Goal: Task Accomplishment & Management: Manage account settings

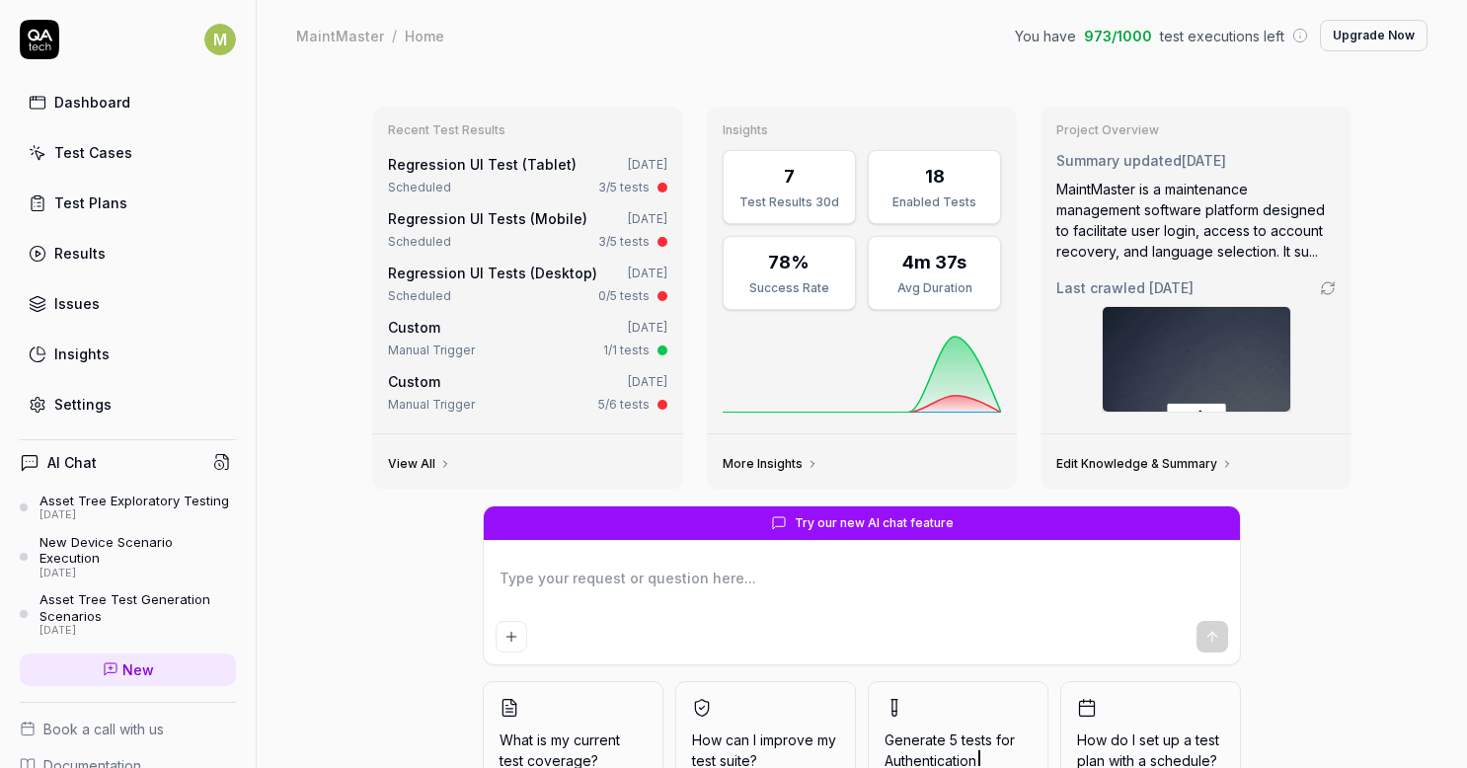
click at [525, 166] on link "Regression UI Test (Tablet)" at bounding box center [482, 164] width 189 height 17
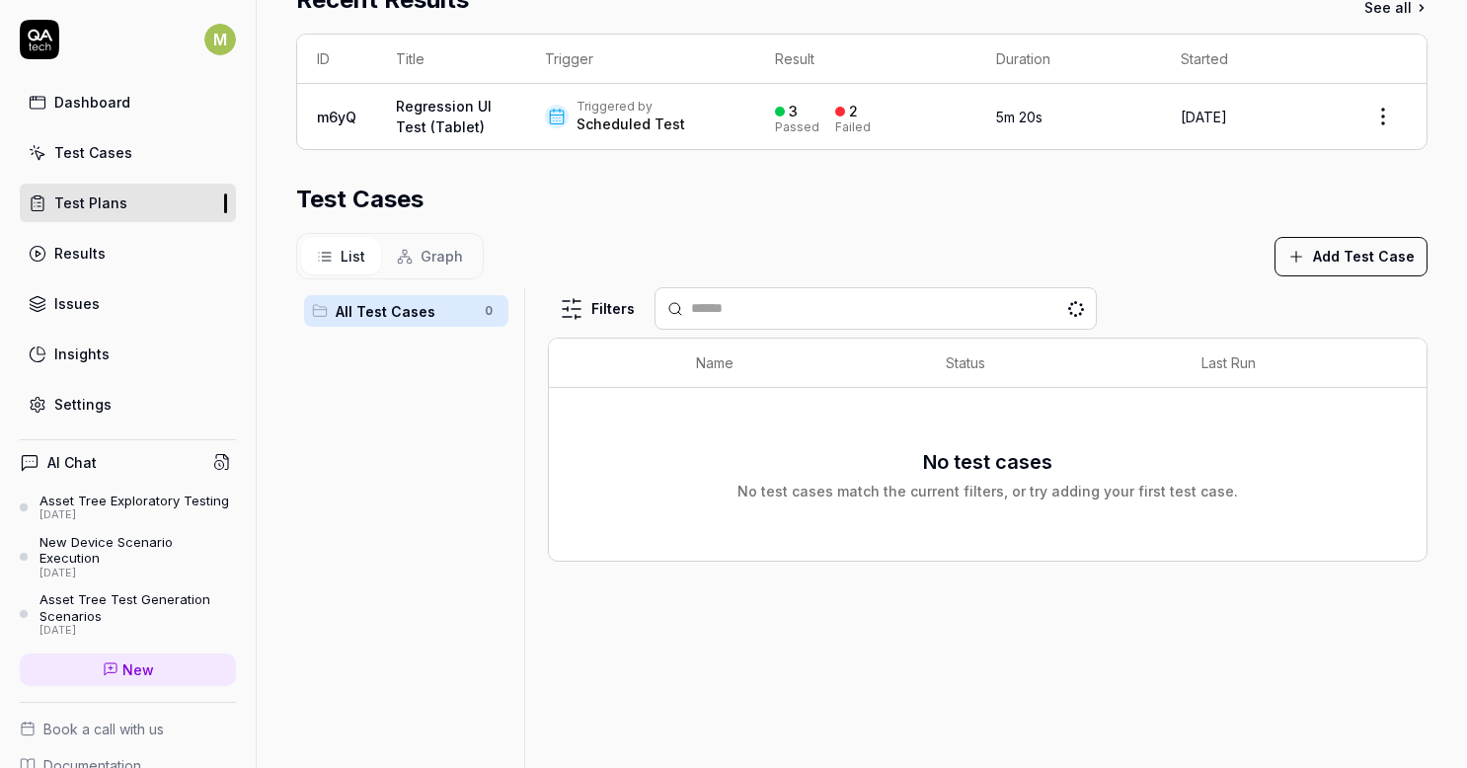
scroll to position [421, 0]
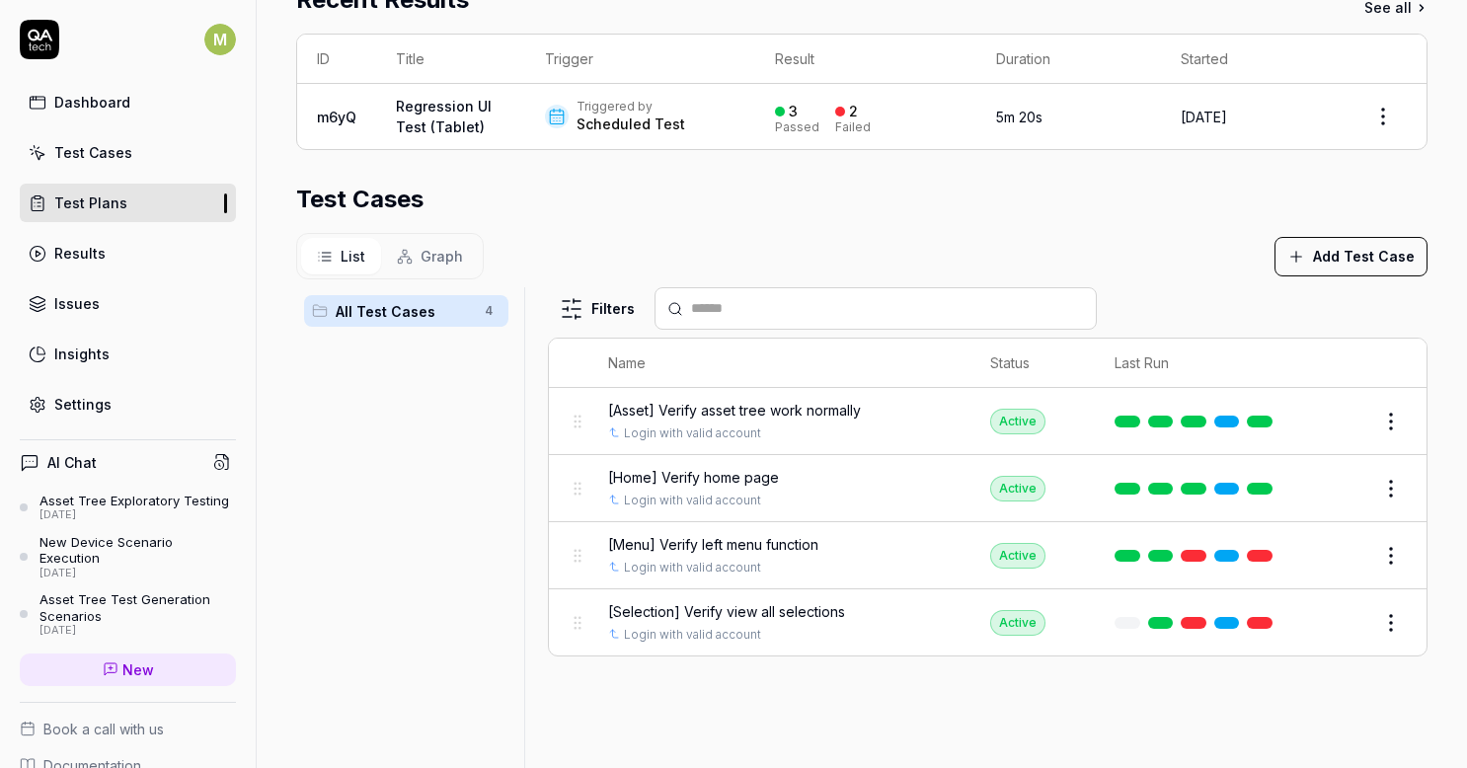
click at [780, 534] on span "[Menu] Verify left menu function" at bounding box center [713, 544] width 210 height 21
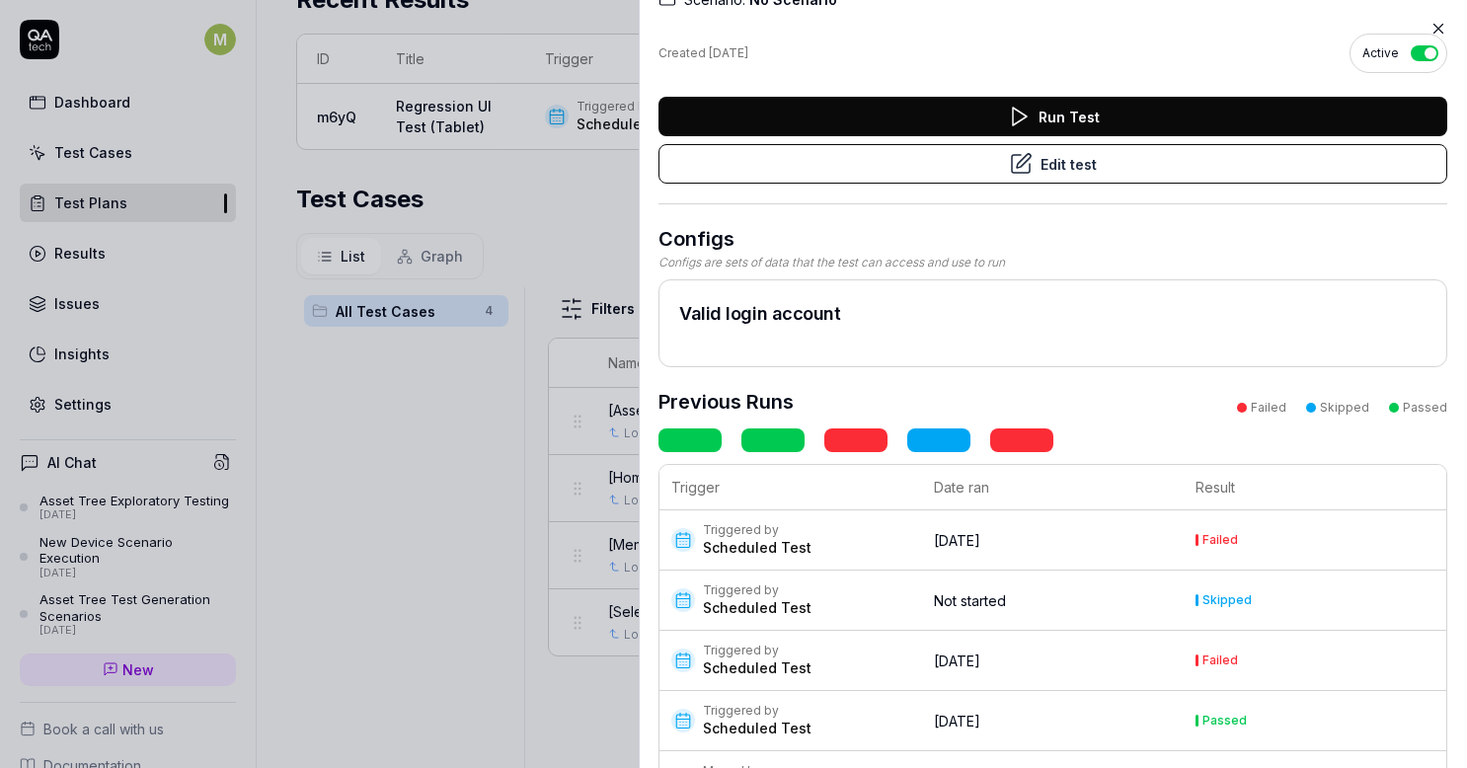
scroll to position [132, 0]
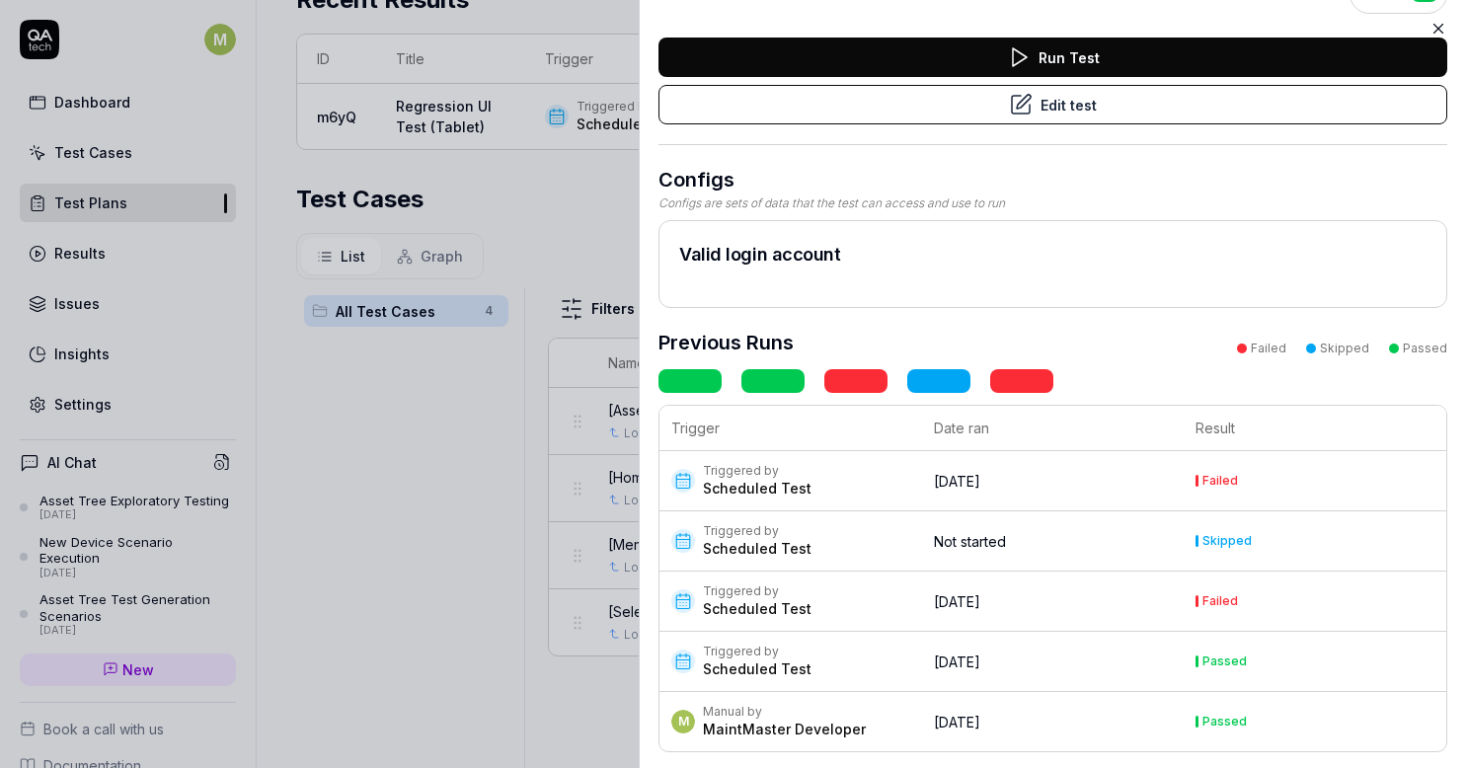
click at [759, 602] on div "Scheduled Test" at bounding box center [757, 609] width 109 height 20
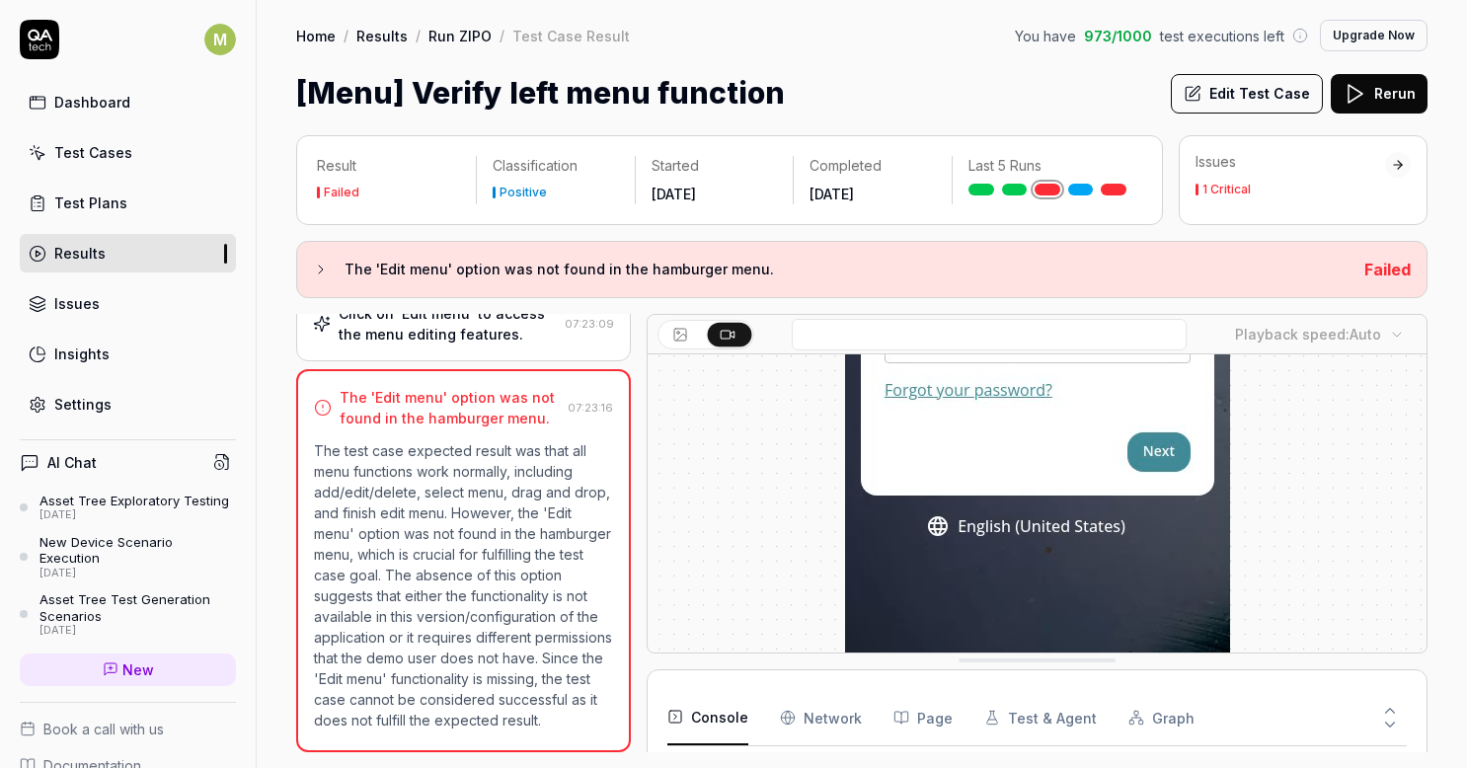
scroll to position [533, 0]
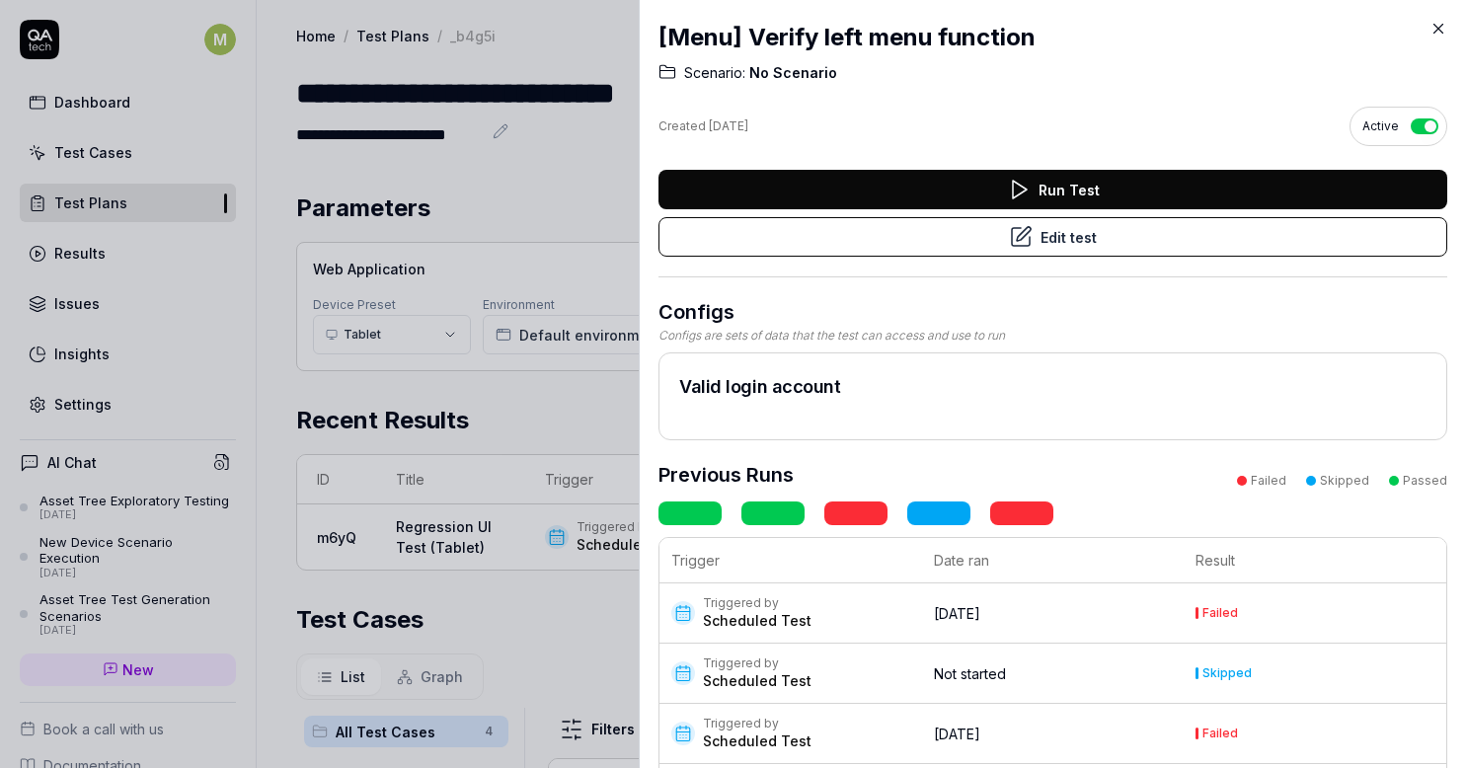
click at [1436, 24] on icon at bounding box center [1439, 29] width 18 height 18
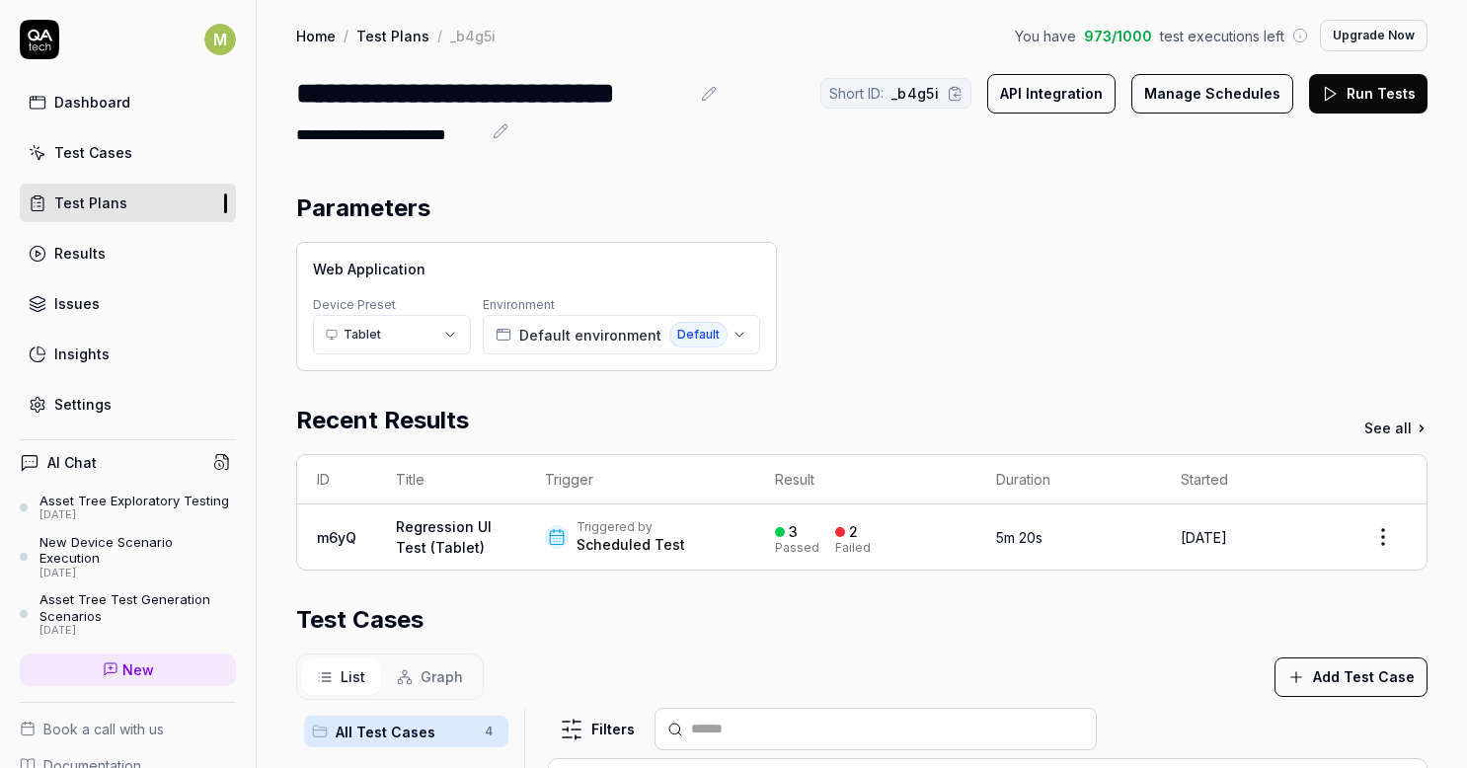
click at [367, 36] on link "Test Plans" at bounding box center [392, 36] width 73 height 20
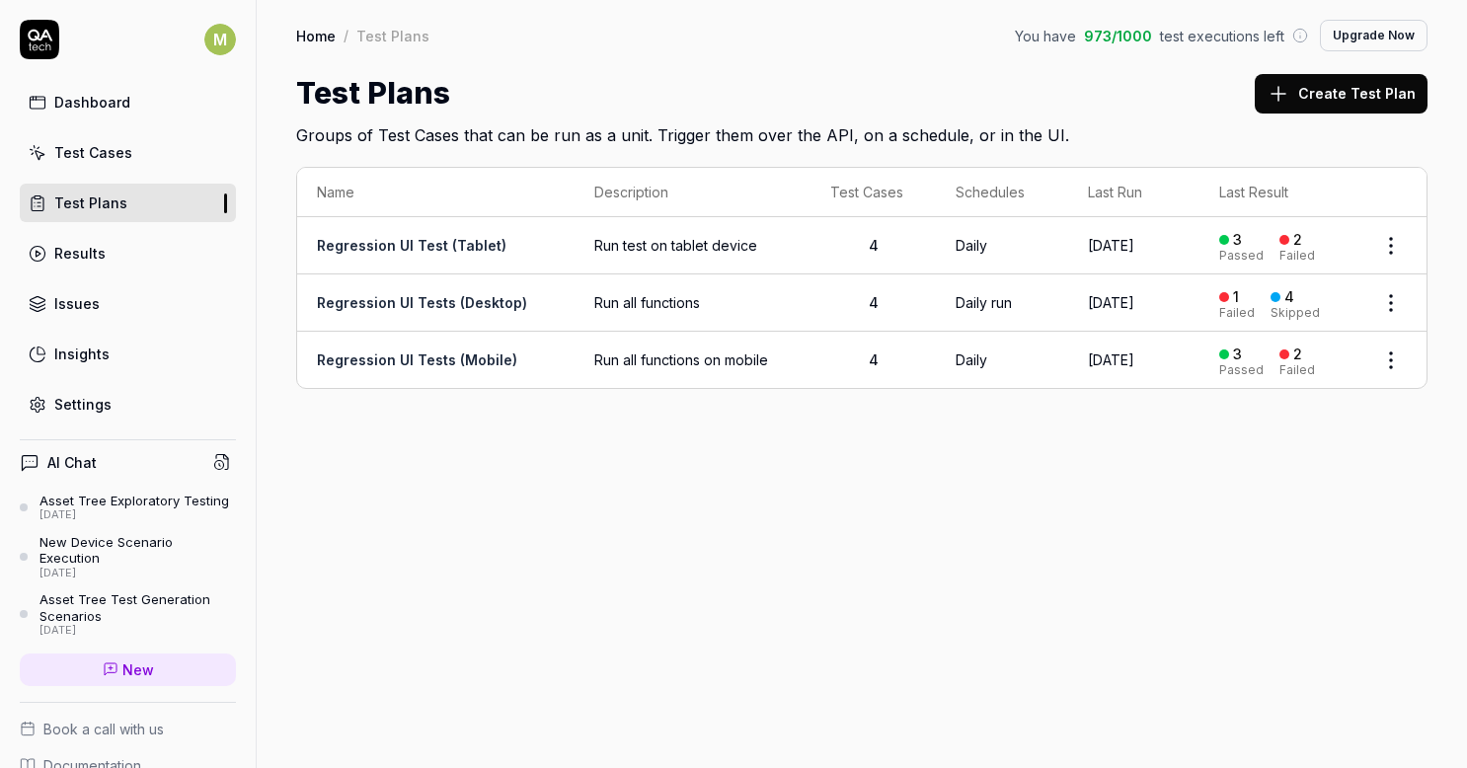
click at [438, 251] on link "Regression UI Test (Tablet)" at bounding box center [412, 245] width 190 height 17
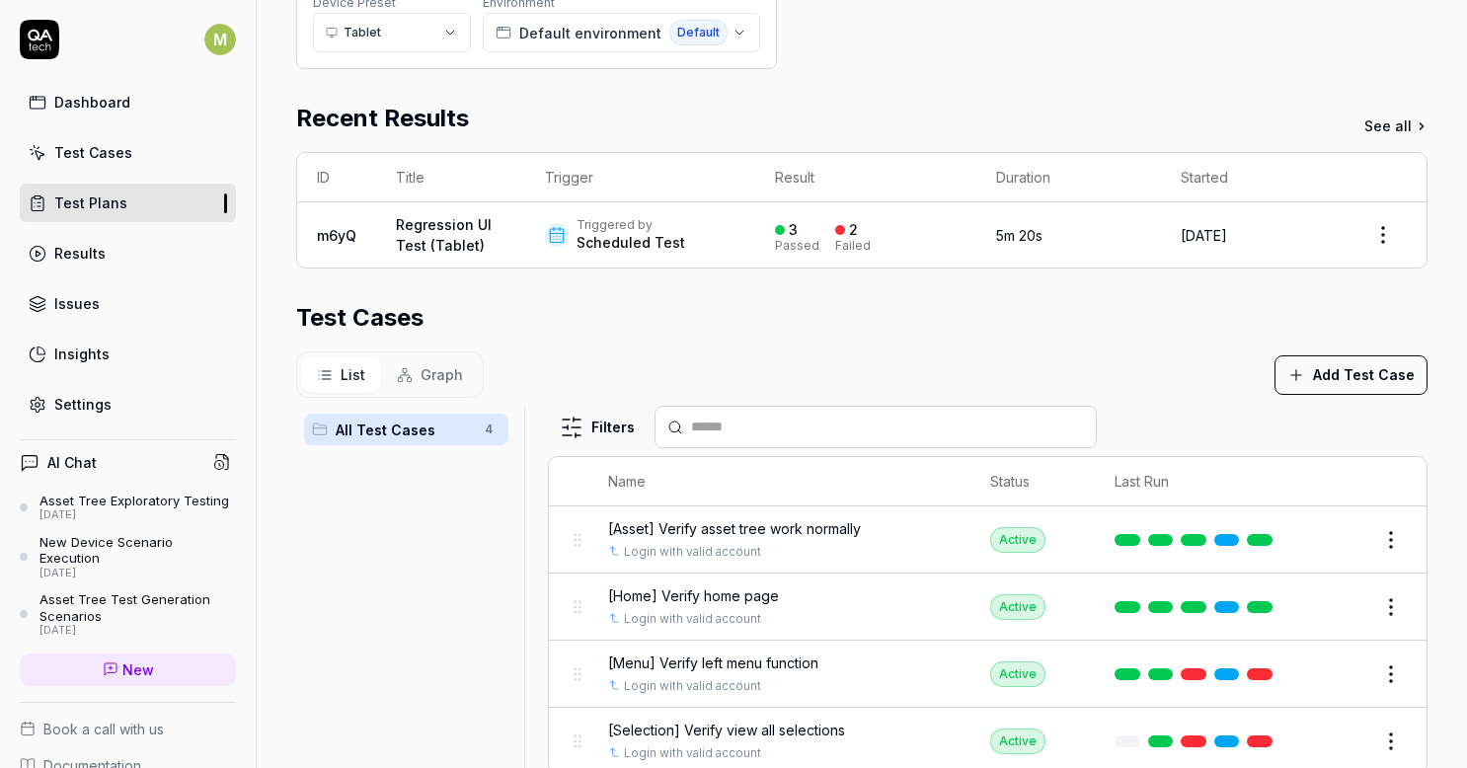
scroll to position [395, 0]
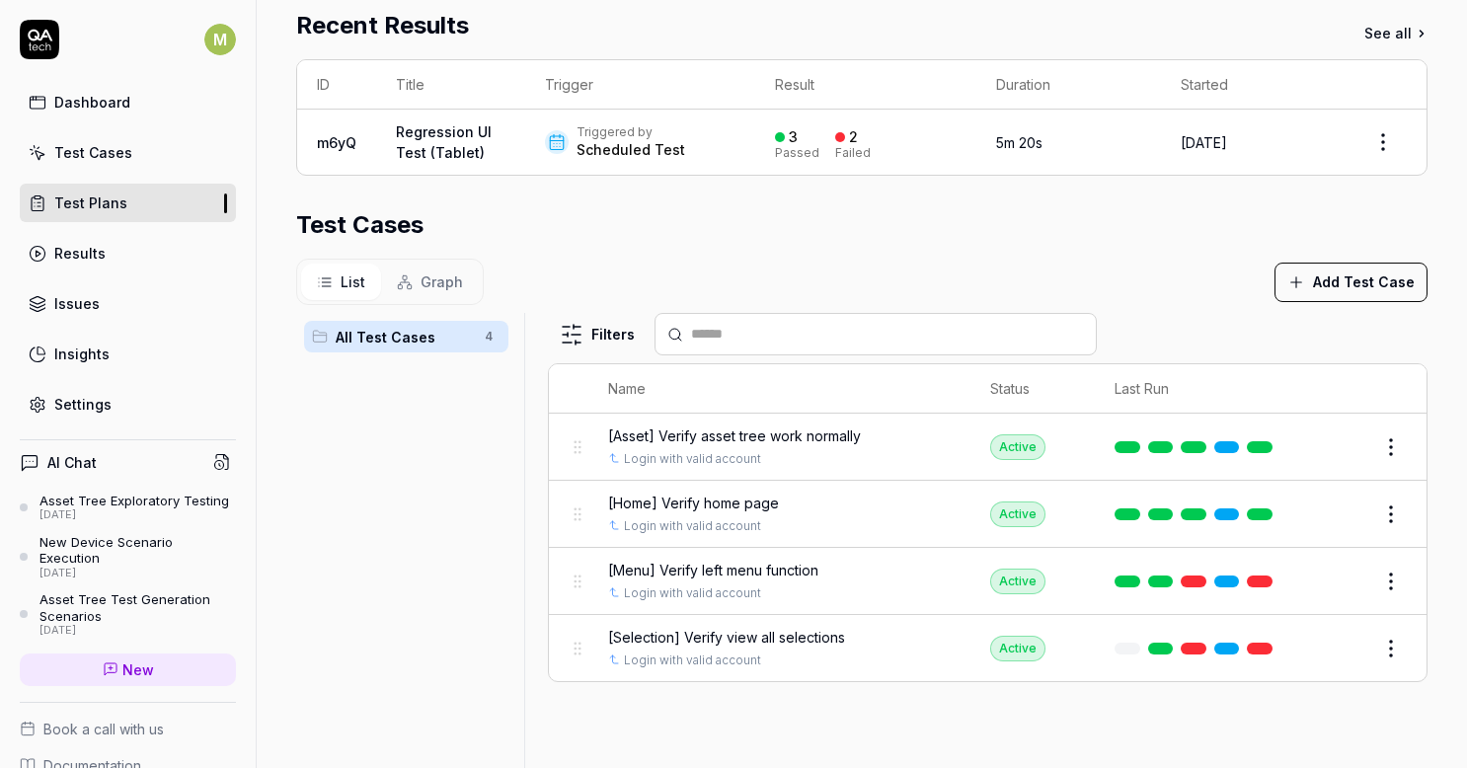
click at [1388, 581] on html "**********" at bounding box center [733, 384] width 1467 height 768
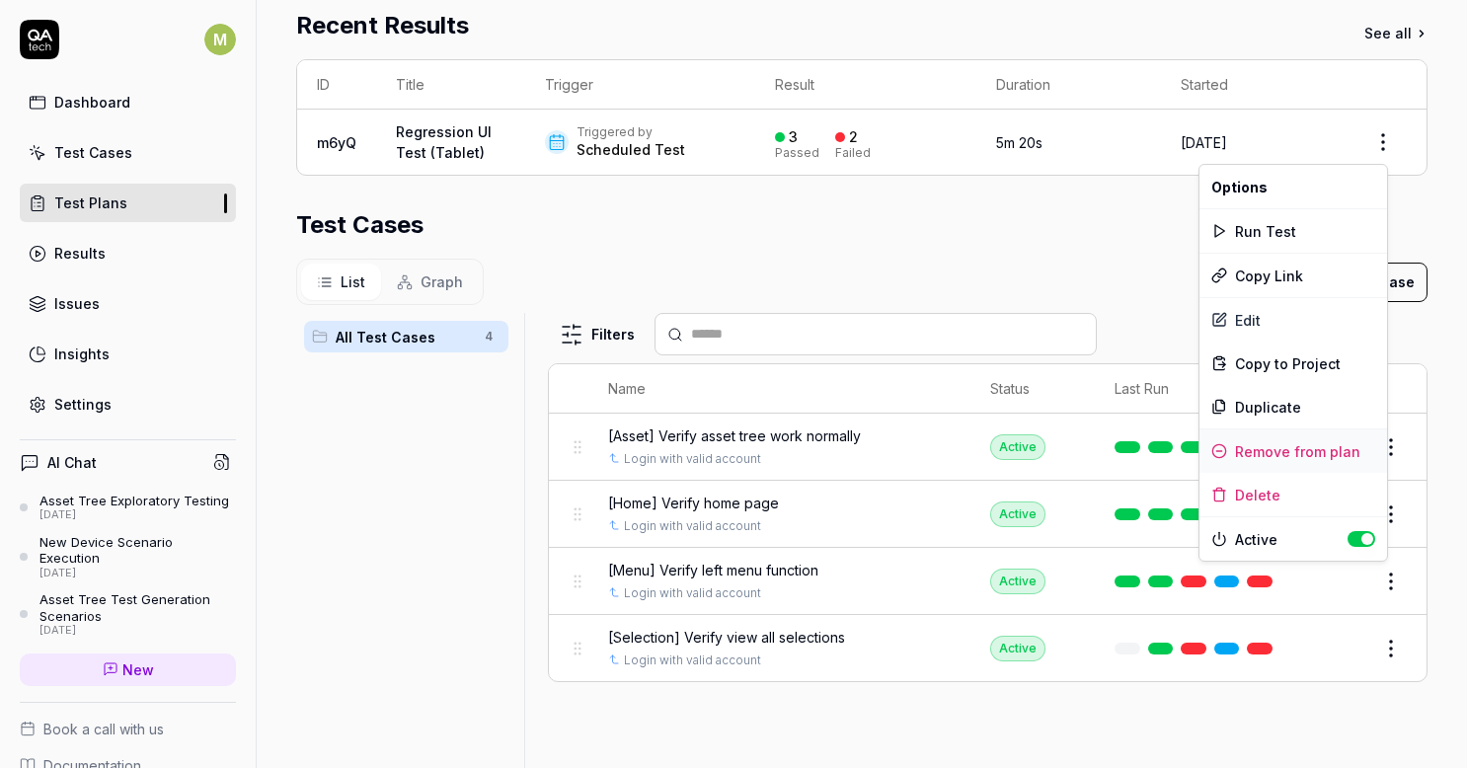
click at [1272, 442] on div "Remove from plan" at bounding box center [1294, 450] width 188 height 43
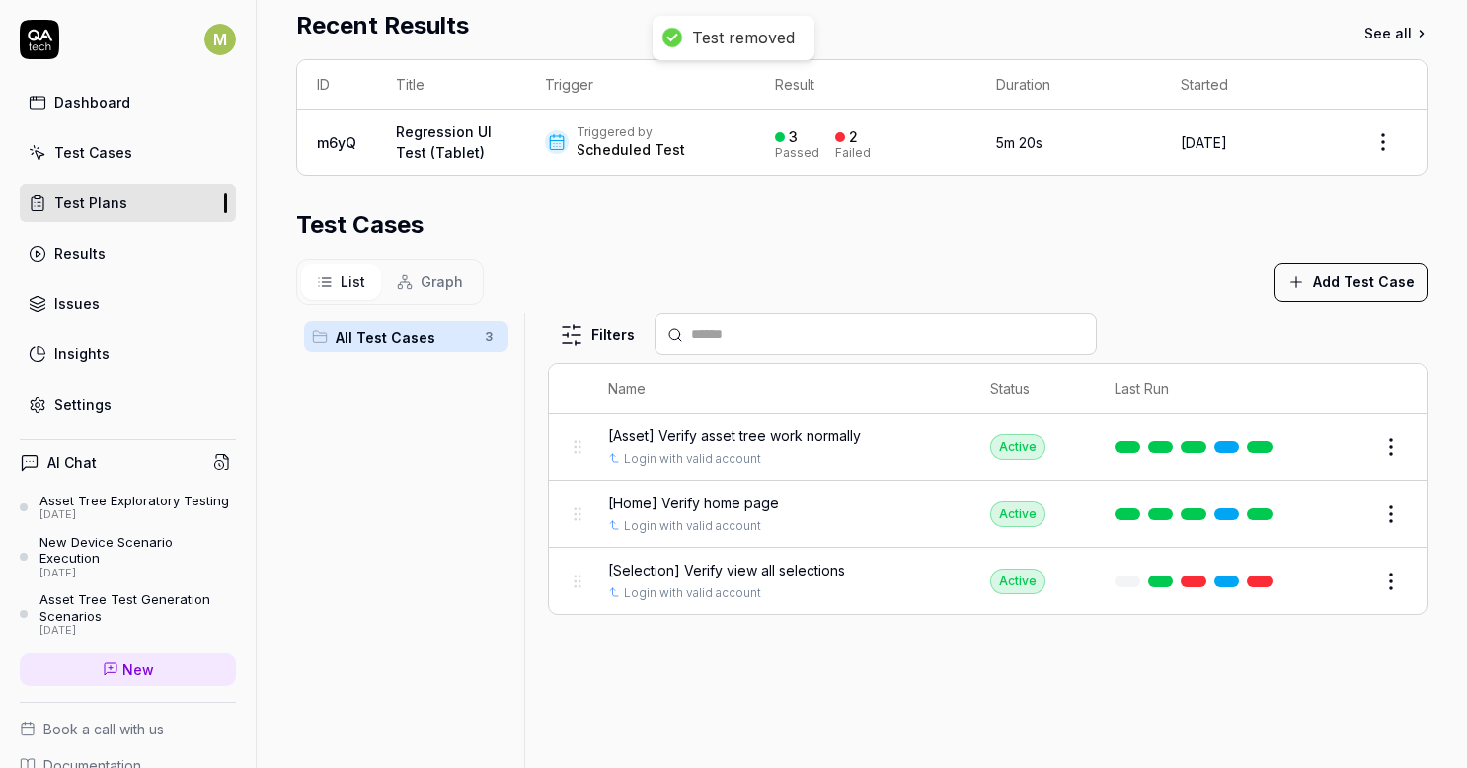
click at [770, 574] on span "[Selection] Verify view all selections" at bounding box center [726, 570] width 237 height 21
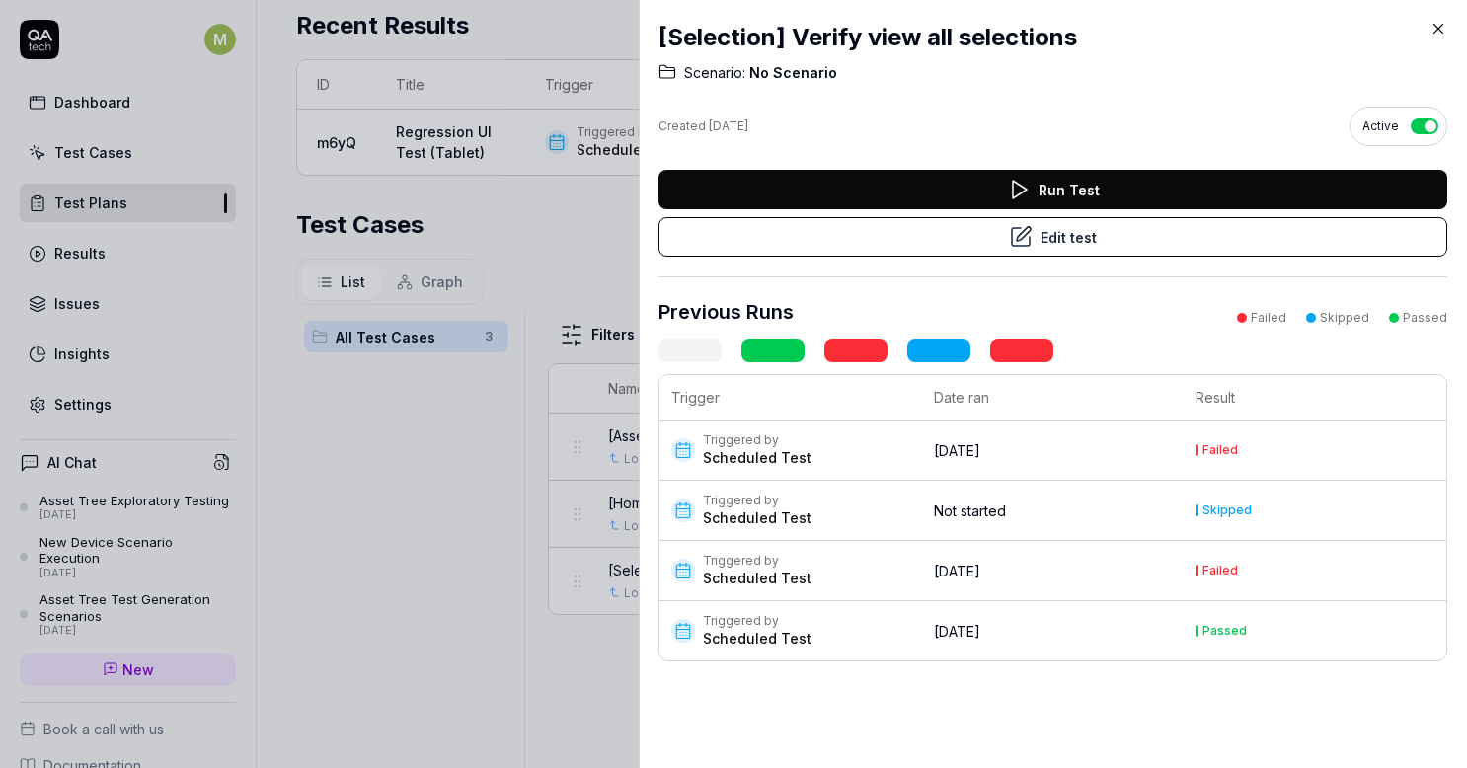
click at [771, 454] on div "Scheduled Test" at bounding box center [757, 458] width 109 height 20
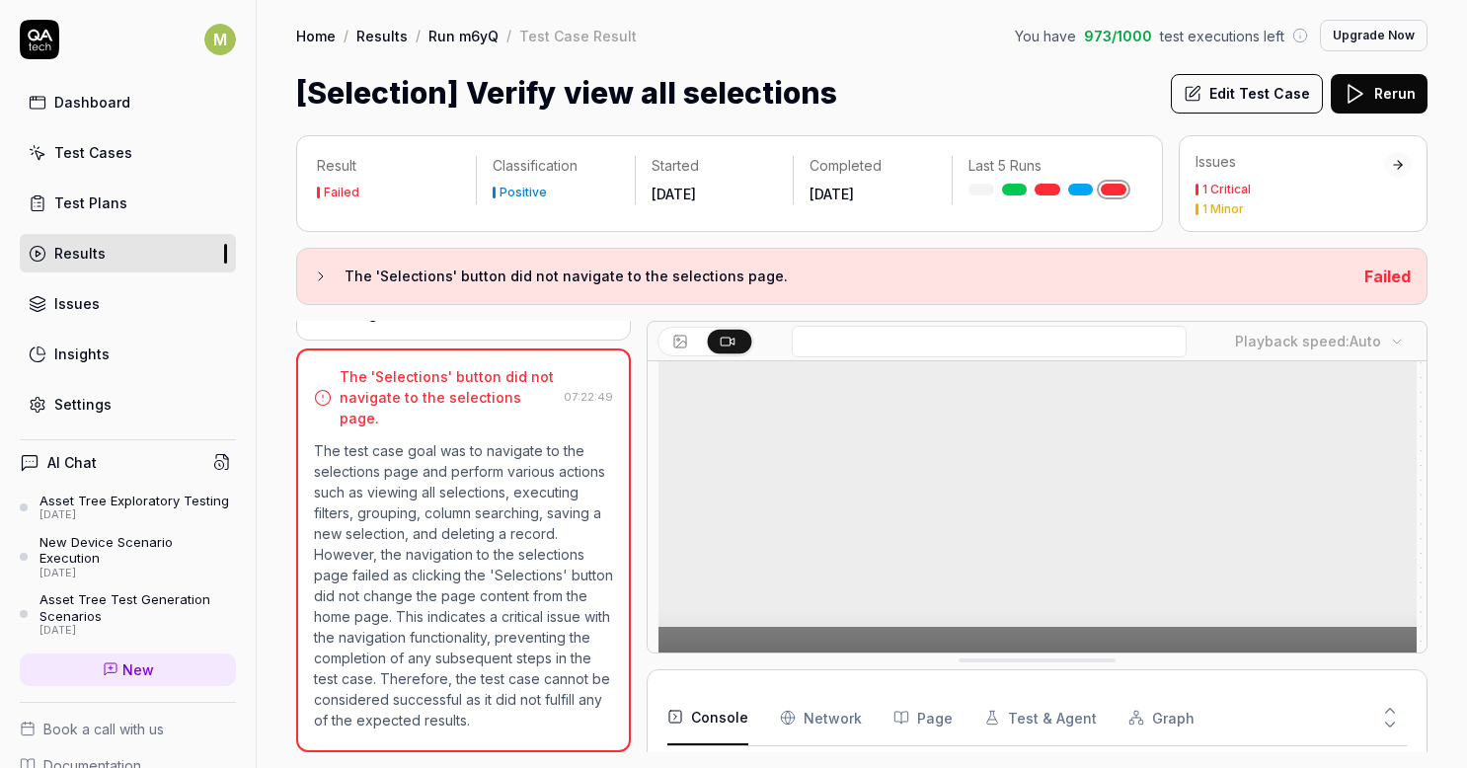
scroll to position [717, 0]
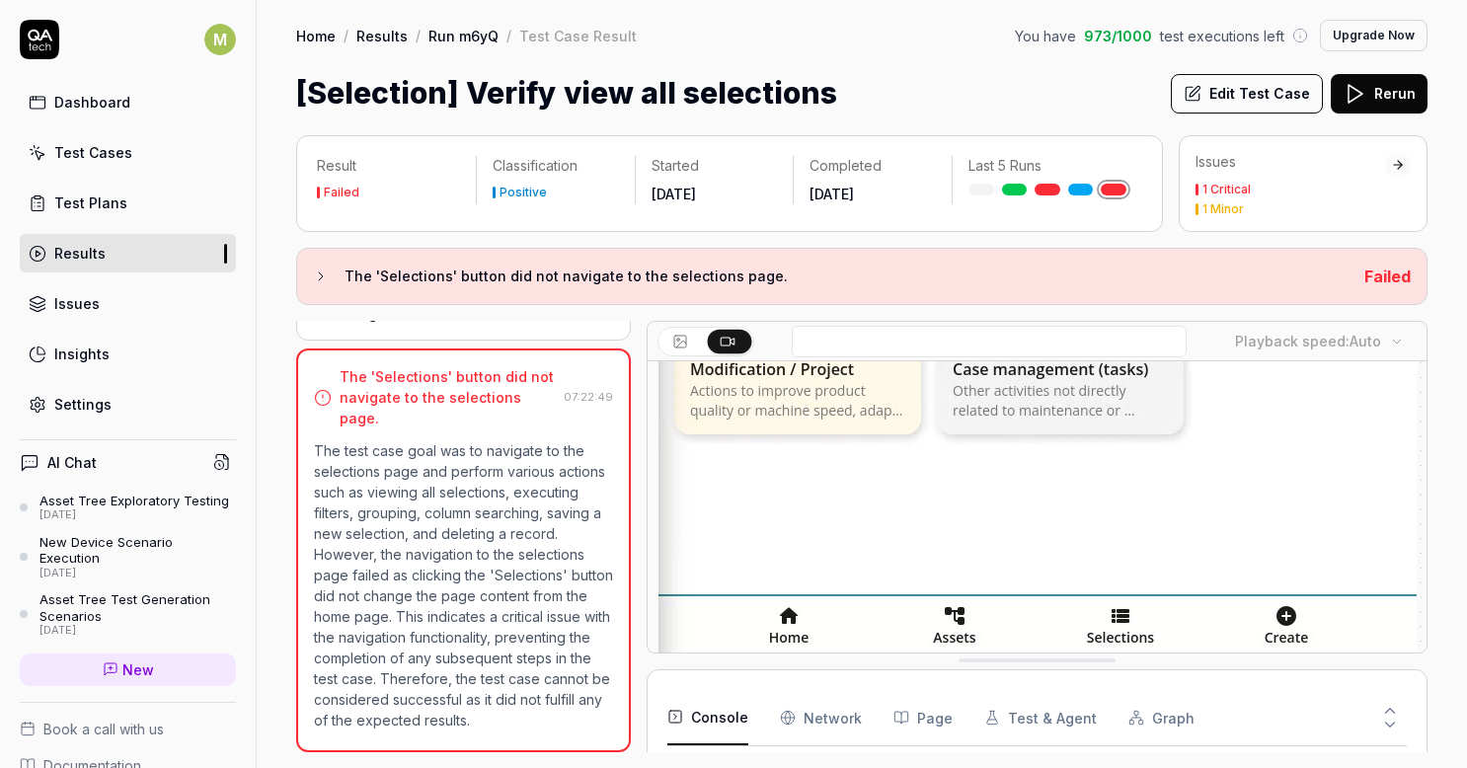
click at [928, 93] on div "[Selection] Verify view all selections Edit Test Case Rerun" at bounding box center [861, 93] width 1131 height 44
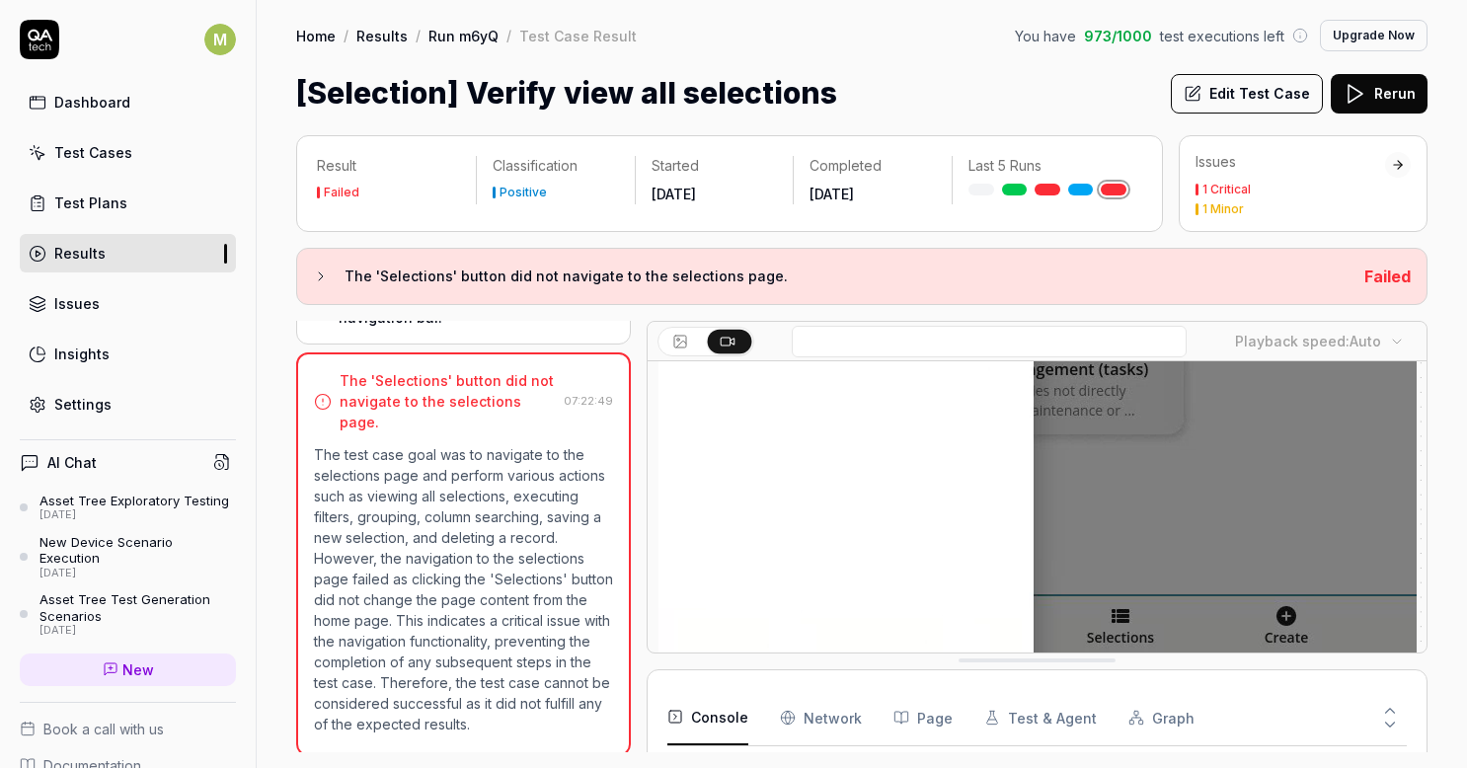
scroll to position [470, 0]
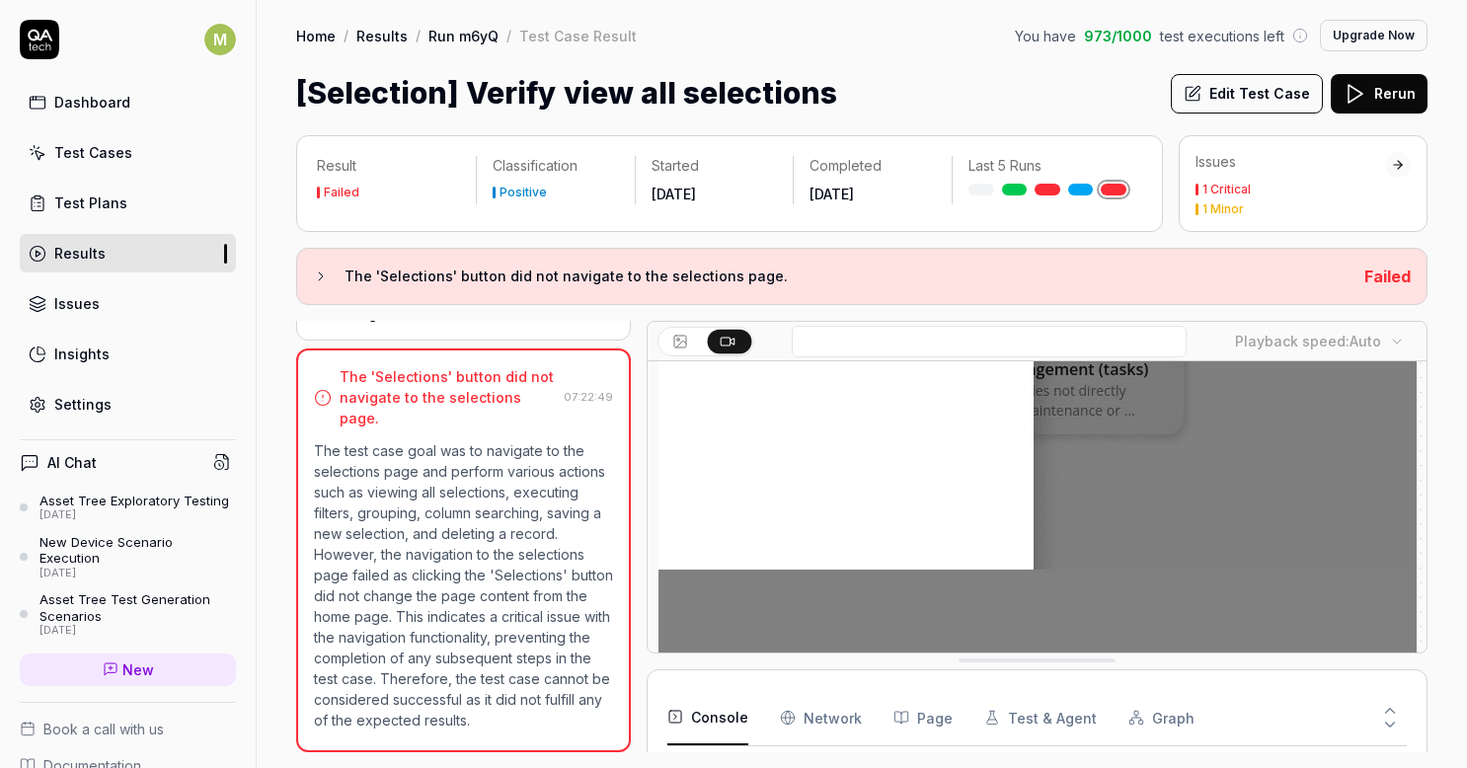
click at [70, 206] on div "Test Plans" at bounding box center [90, 203] width 73 height 21
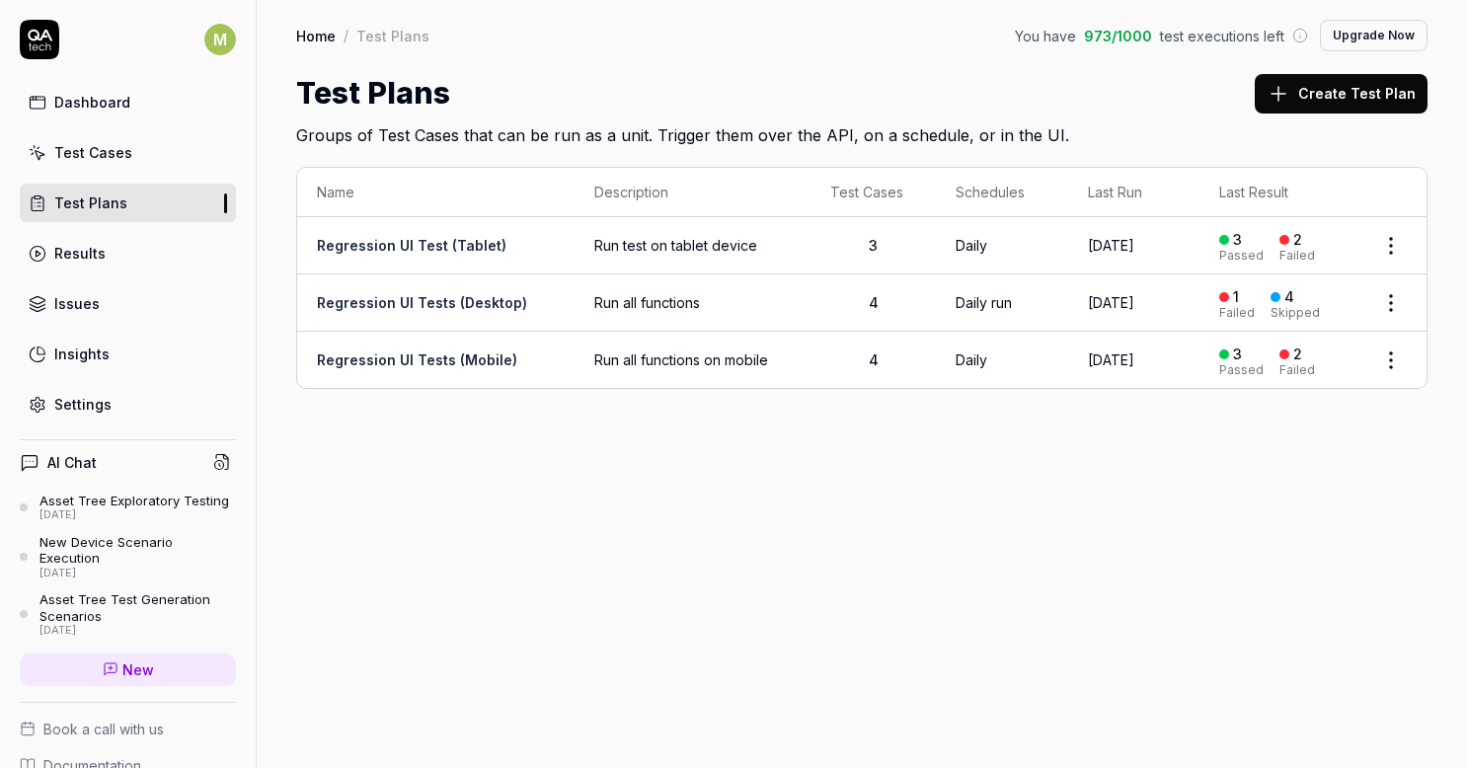
click at [394, 294] on link "Regression UI Tests (Desktop)" at bounding box center [422, 302] width 210 height 17
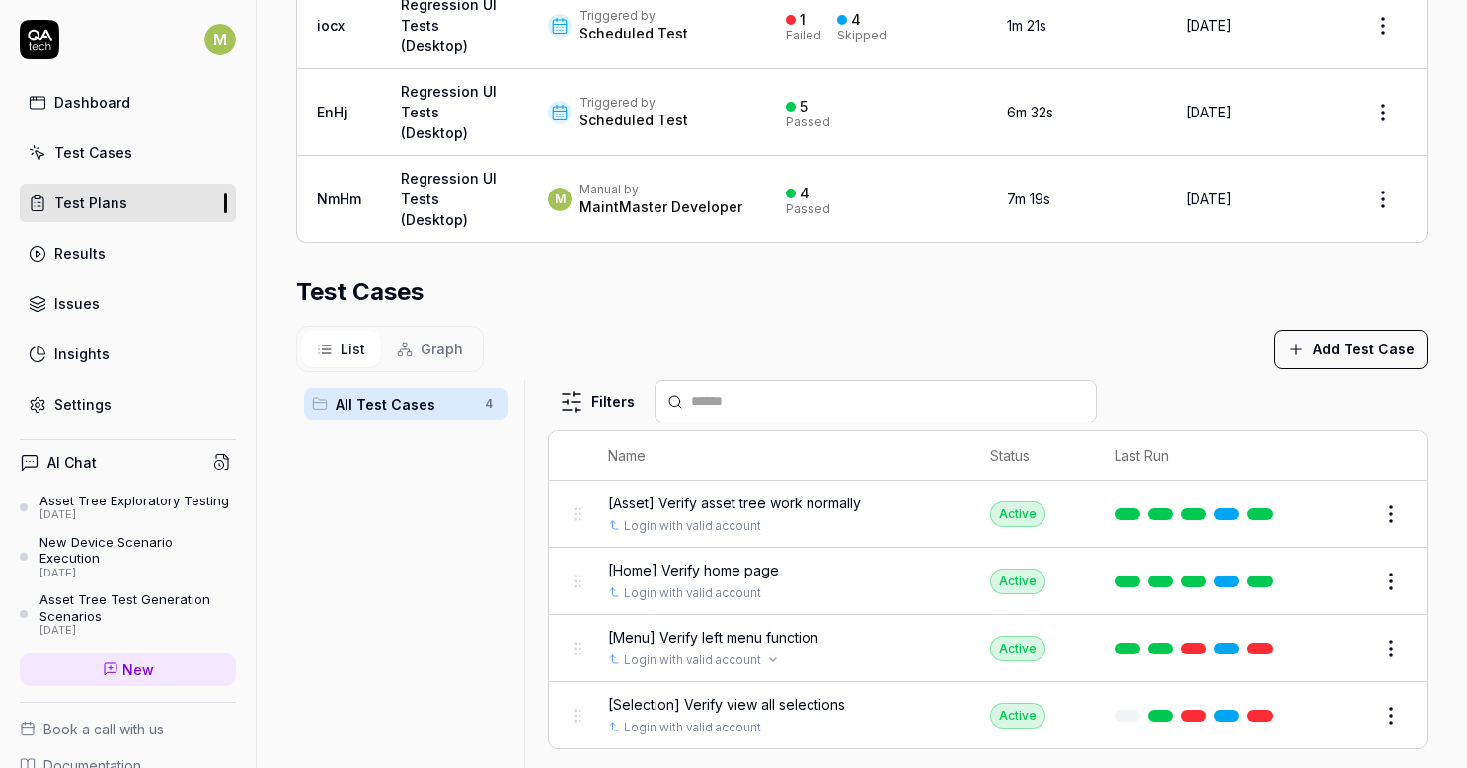
scroll to position [368, 0]
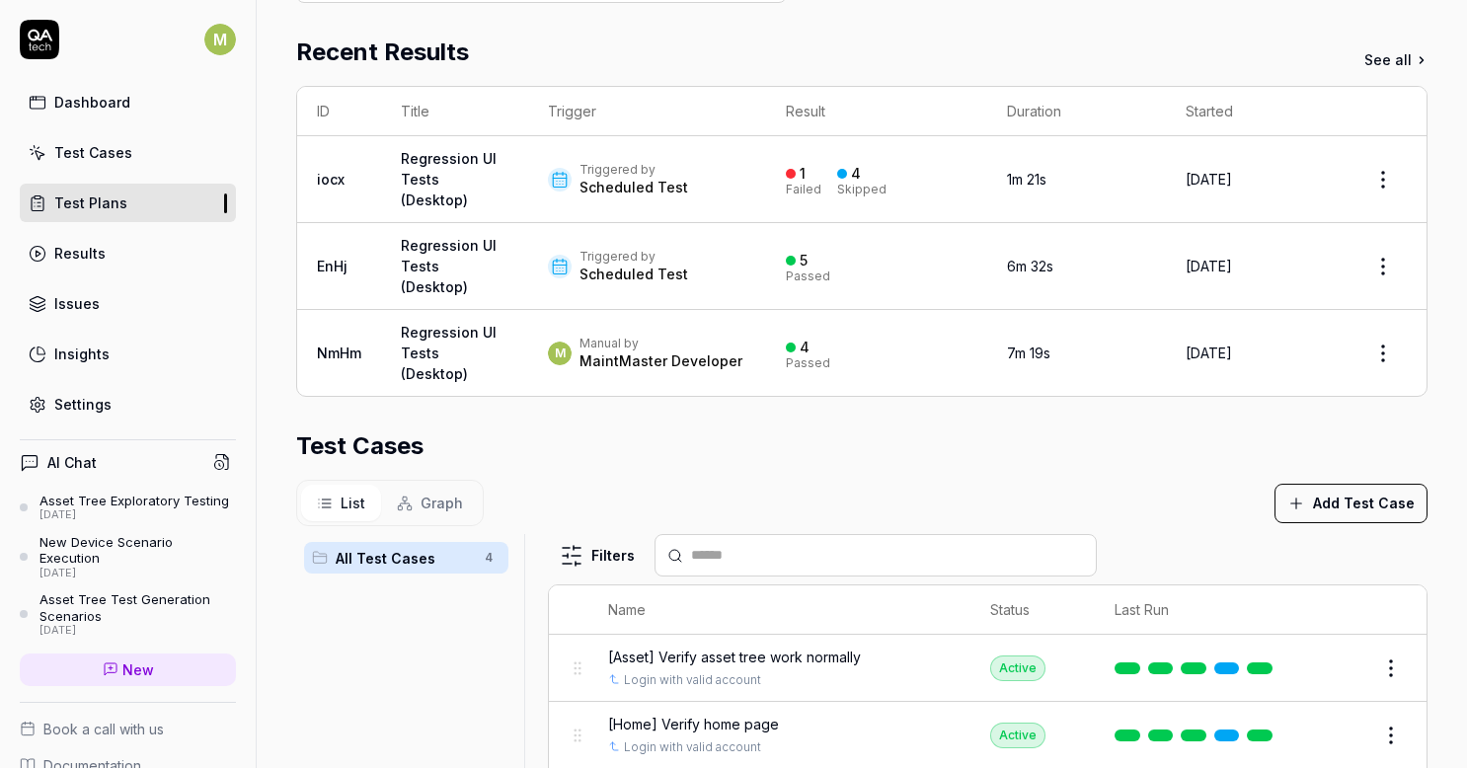
click at [706, 648] on span "[Asset] Verify asset tree work normally" at bounding box center [734, 657] width 253 height 21
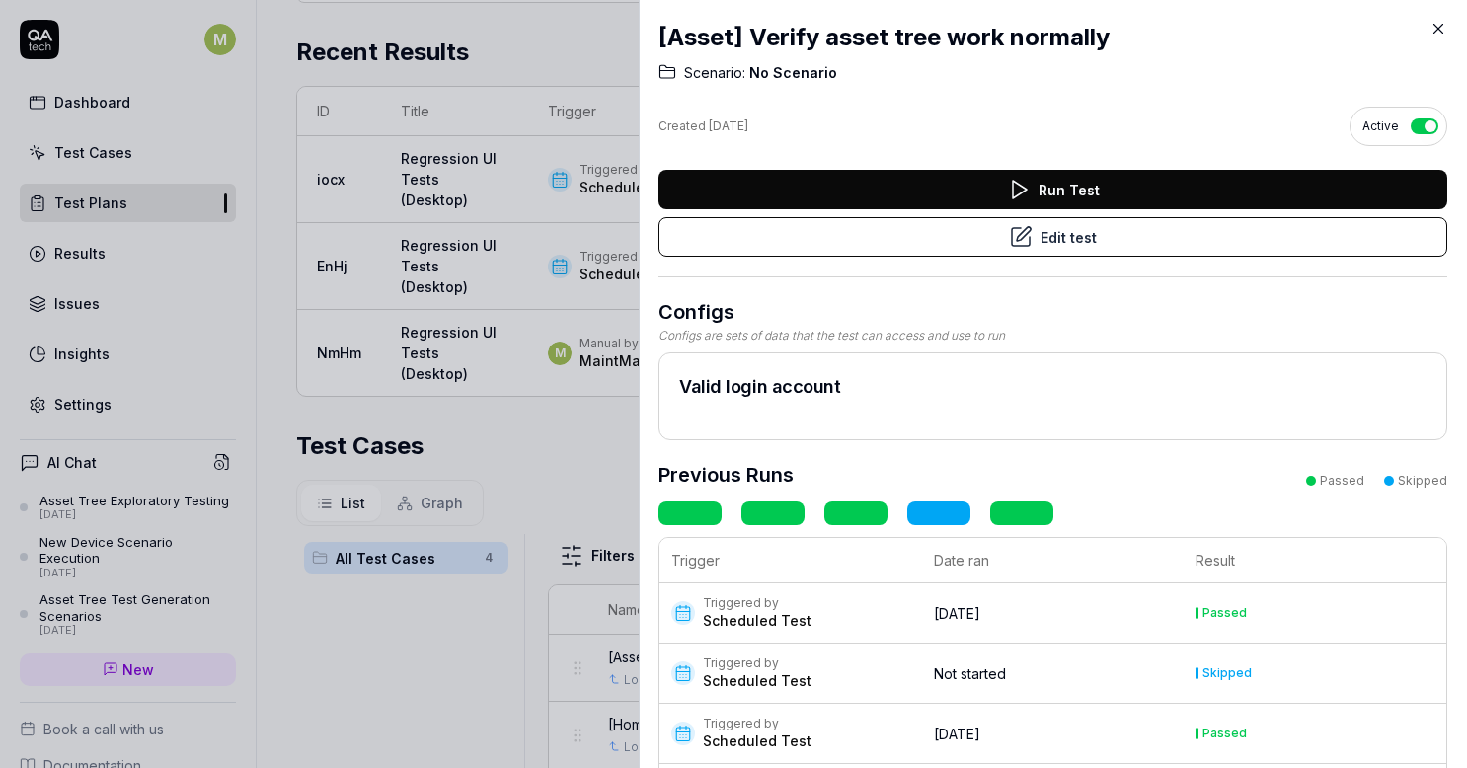
click at [1433, 36] on icon at bounding box center [1439, 29] width 18 height 18
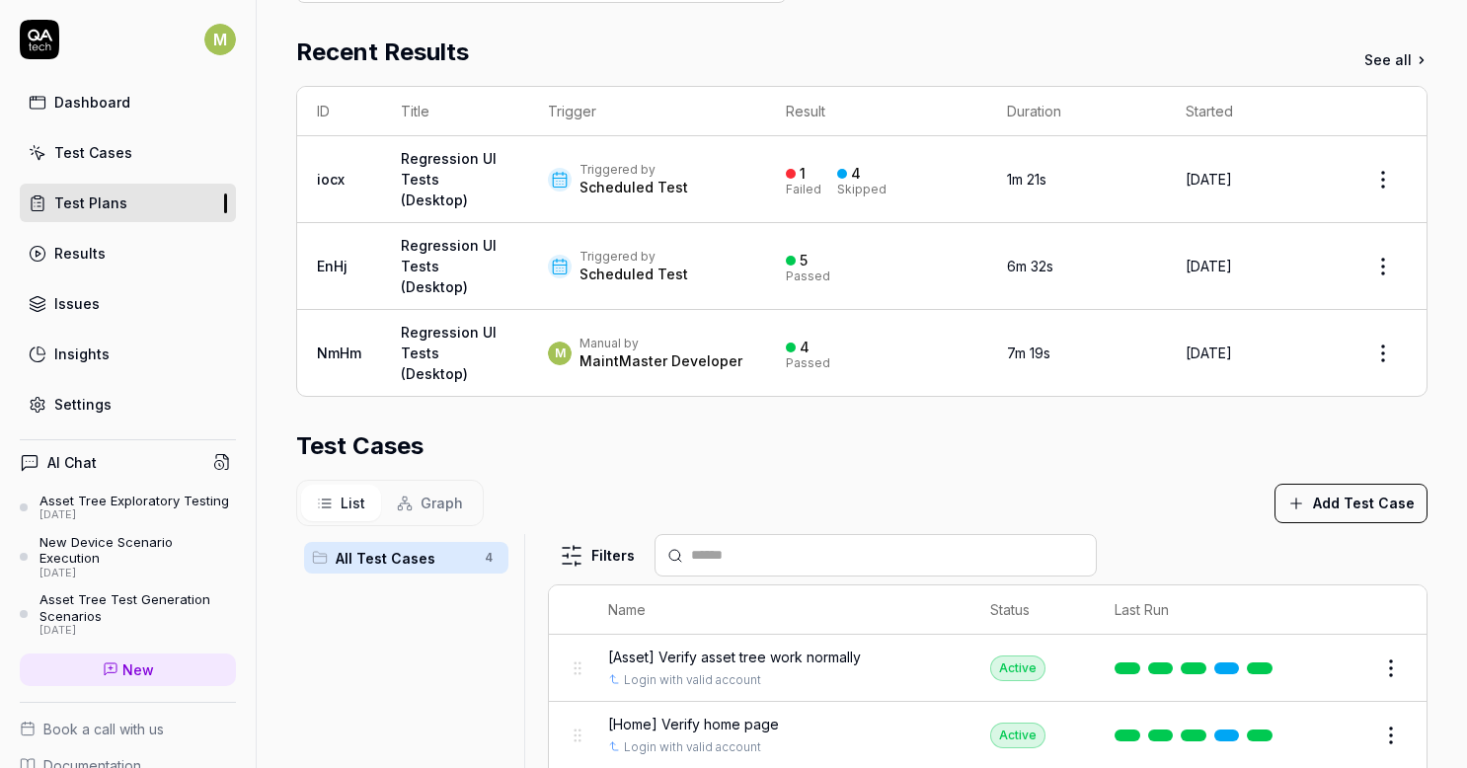
click at [1331, 664] on button "Edit" at bounding box center [1343, 669] width 47 height 32
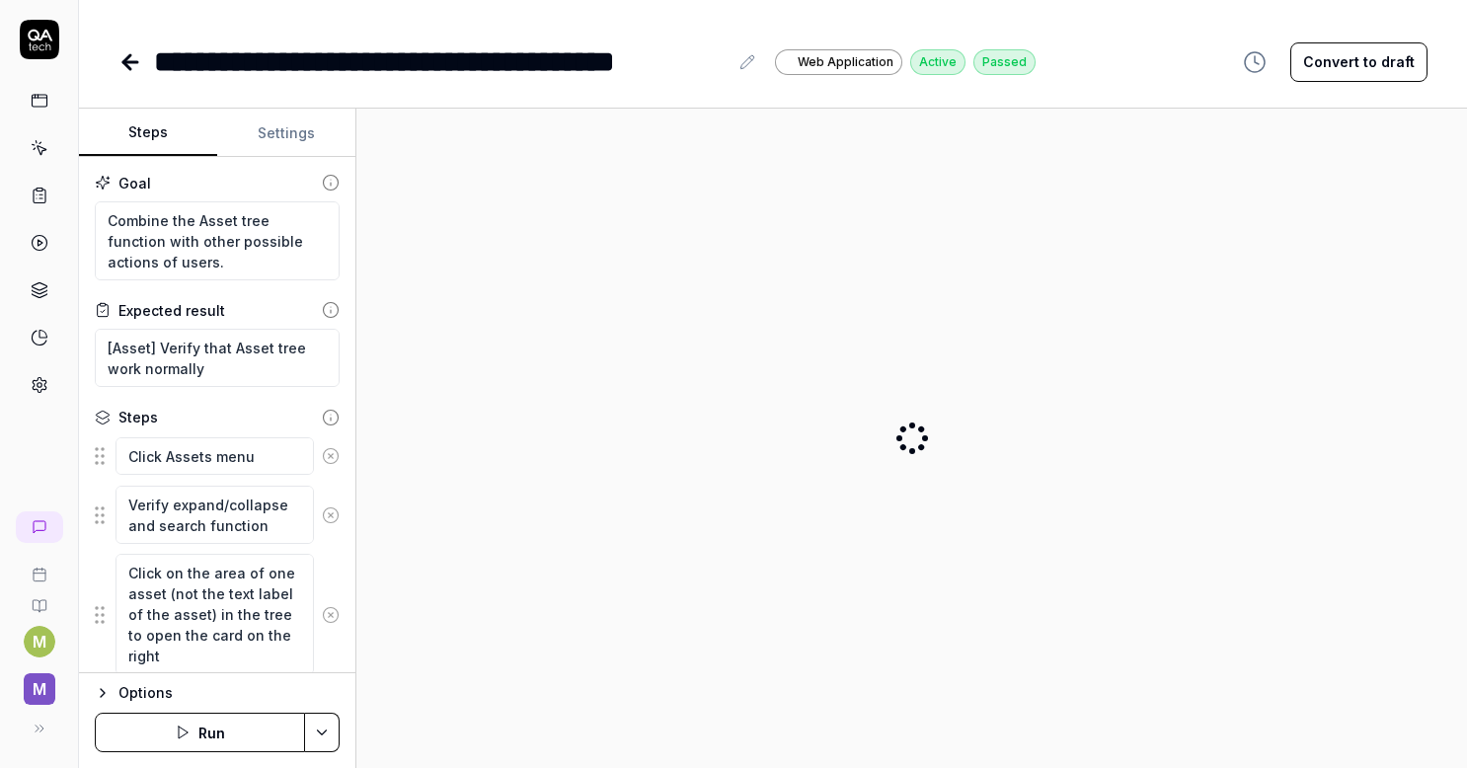
type textarea "*"
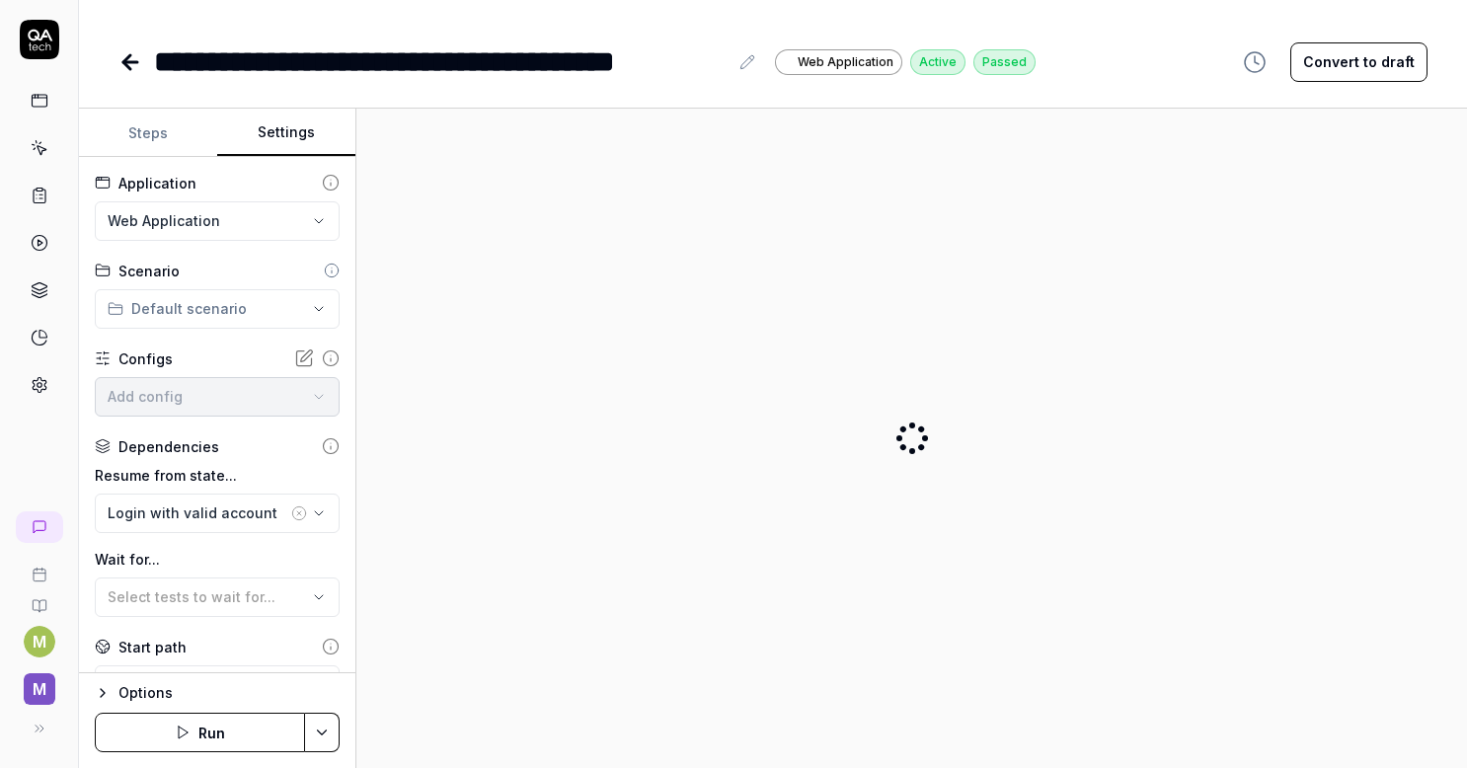
click at [305, 130] on button "Settings" at bounding box center [286, 133] width 138 height 47
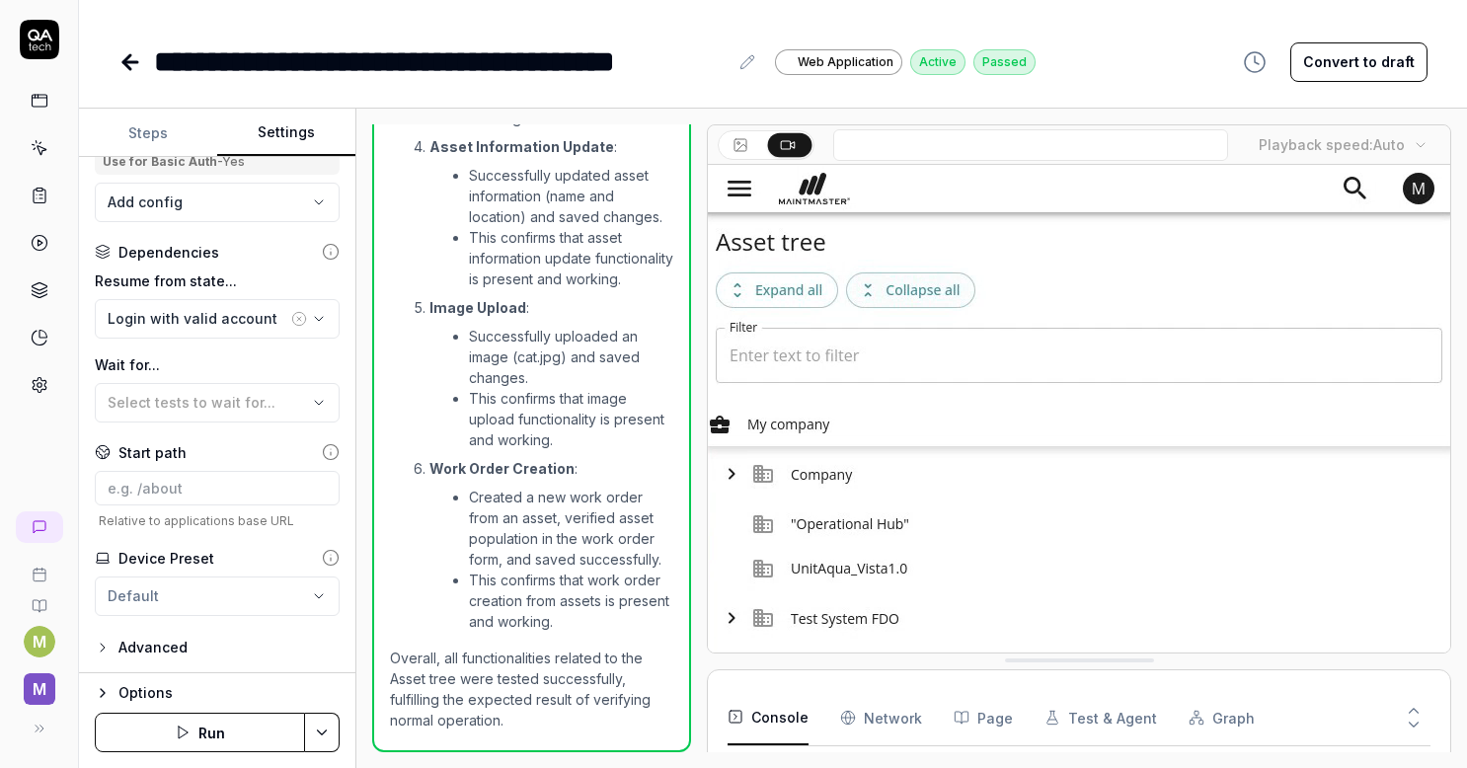
scroll to position [32, 0]
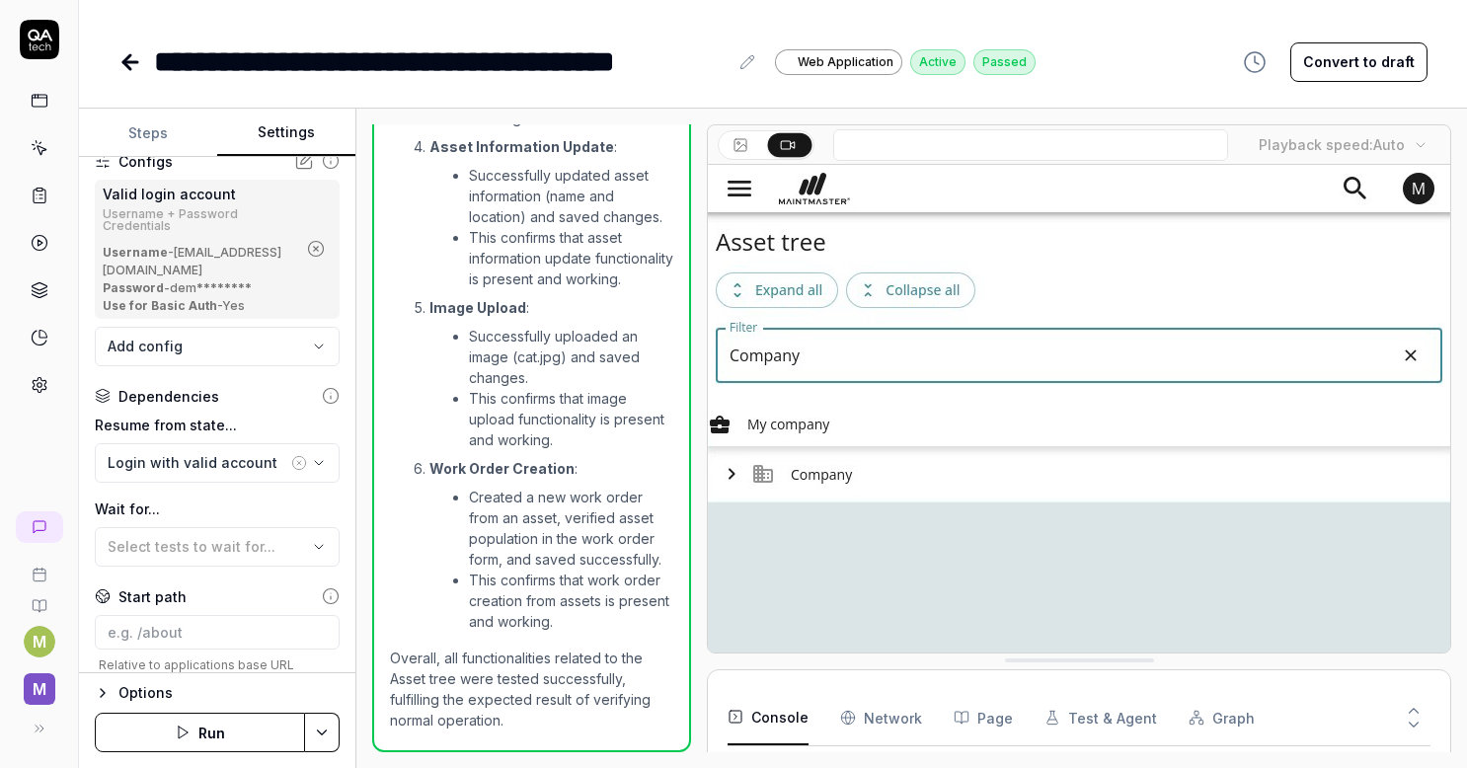
scroll to position [296, 0]
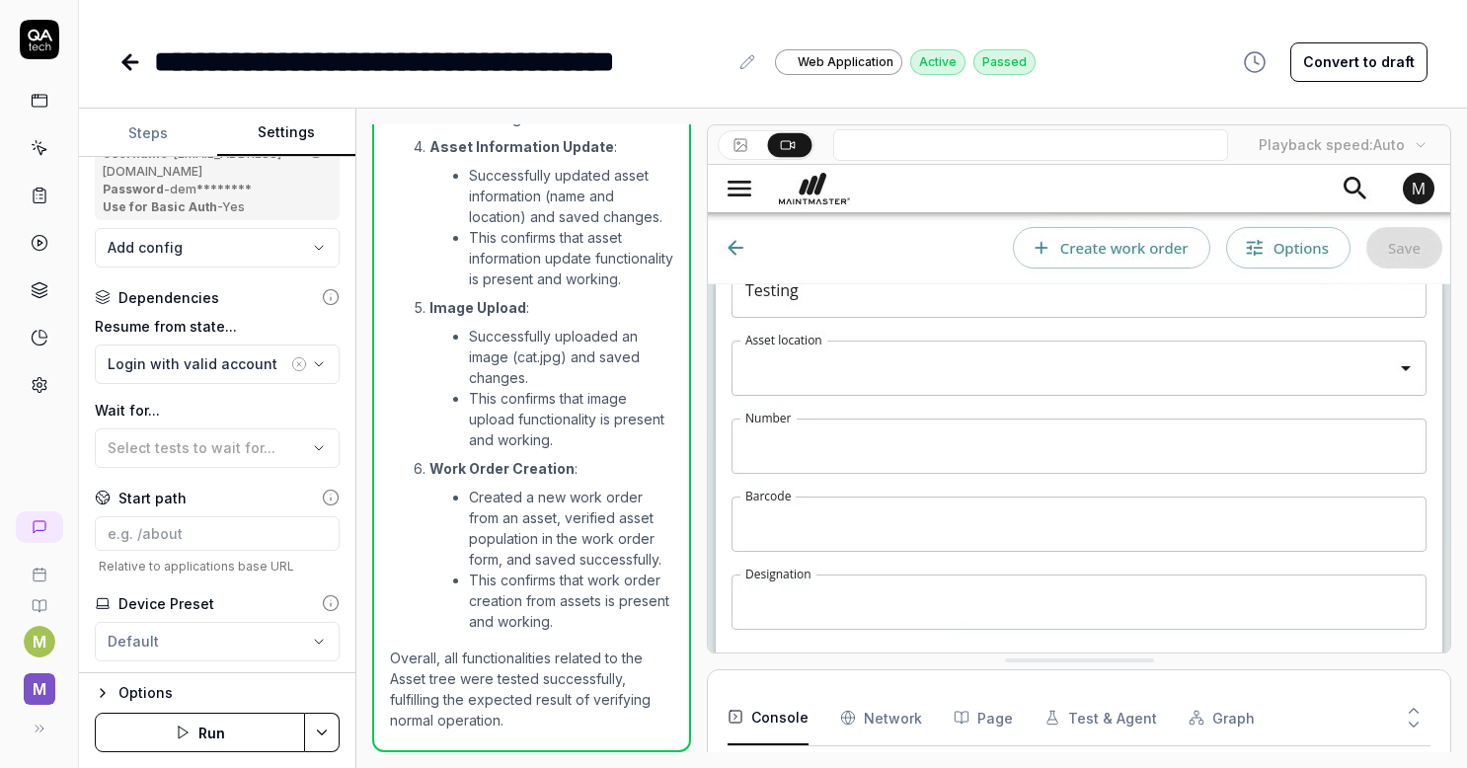
click at [1088, 72] on div "**********" at bounding box center [772, 61] width 1309 height 44
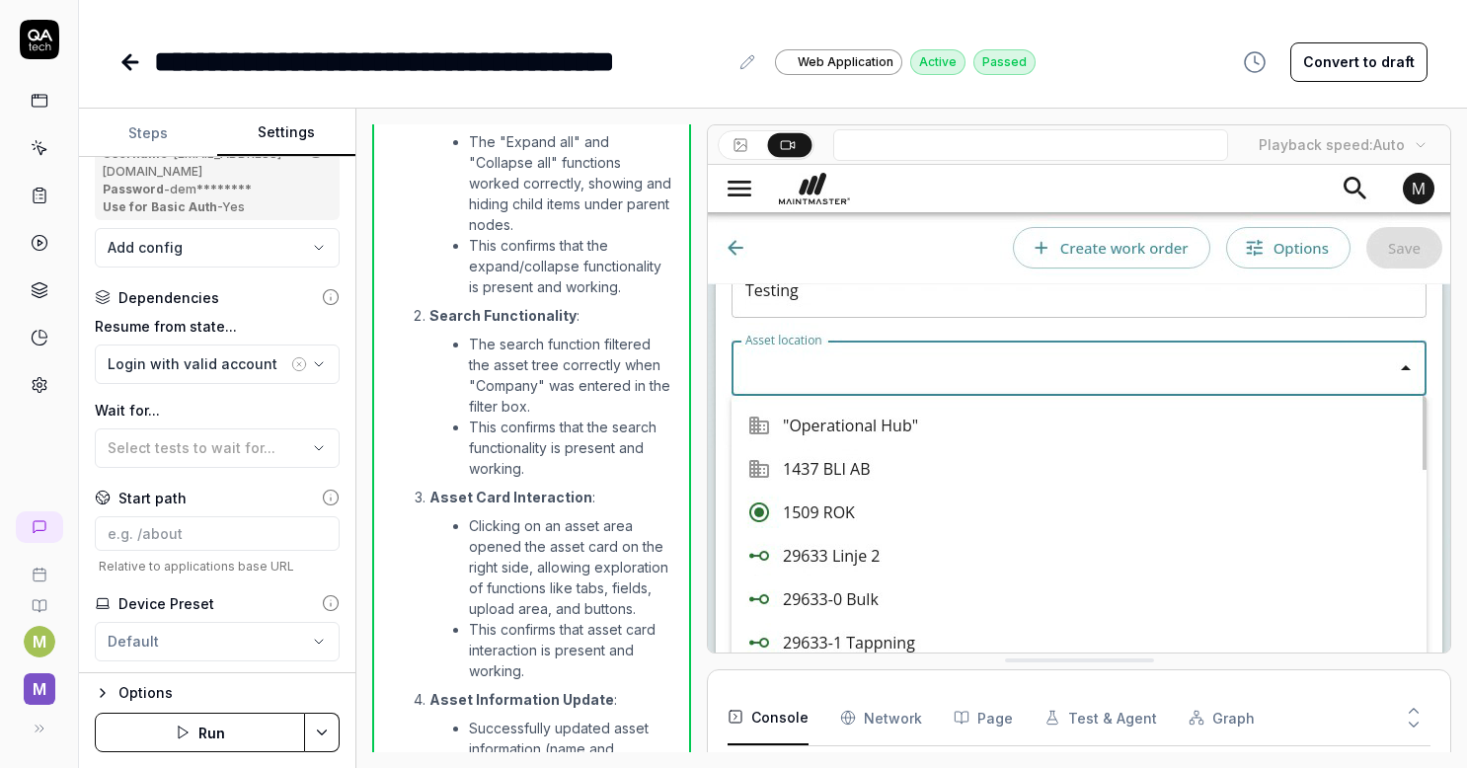
scroll to position [1086, 0]
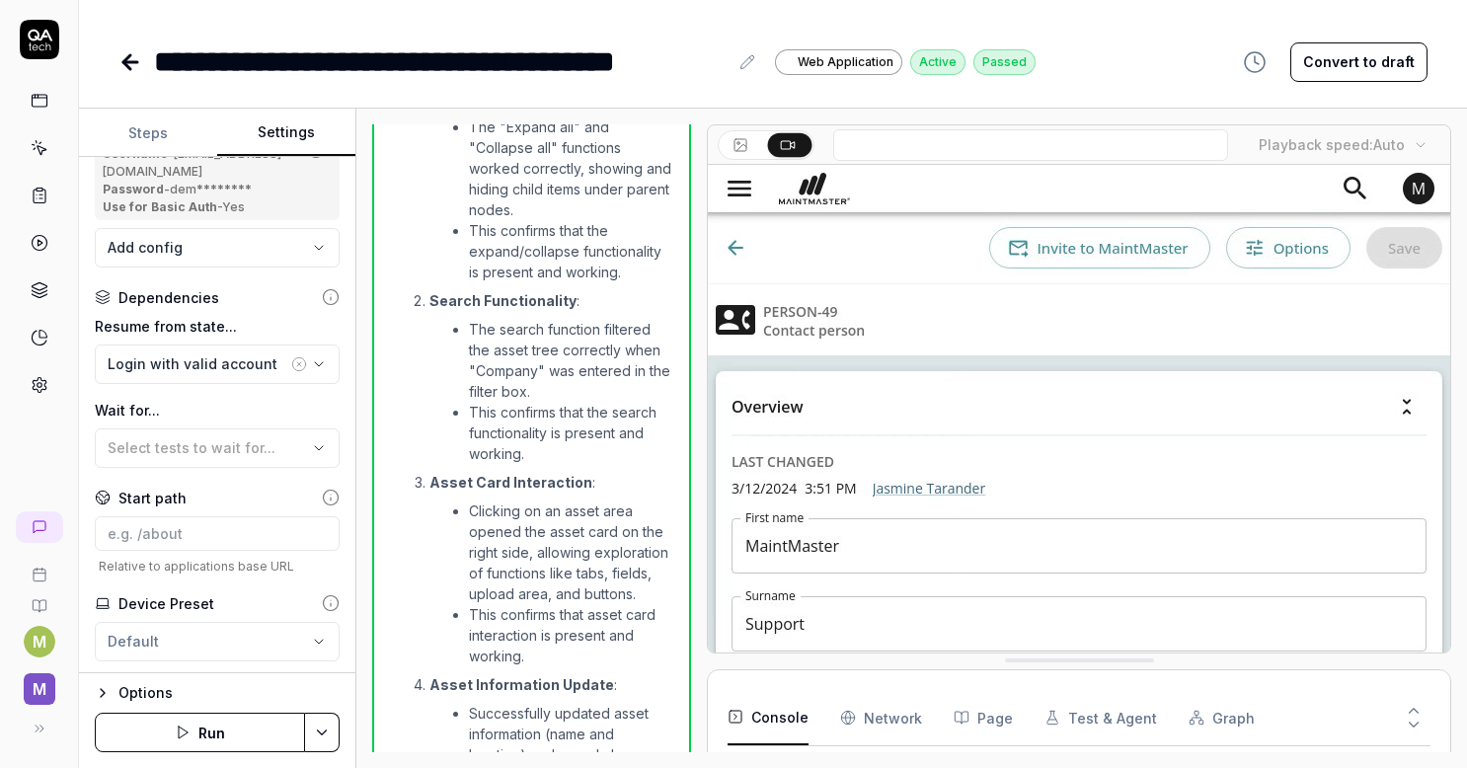
click at [28, 247] on link at bounding box center [40, 243] width 36 height 36
